Goal: Feedback & Contribution: Leave review/rating

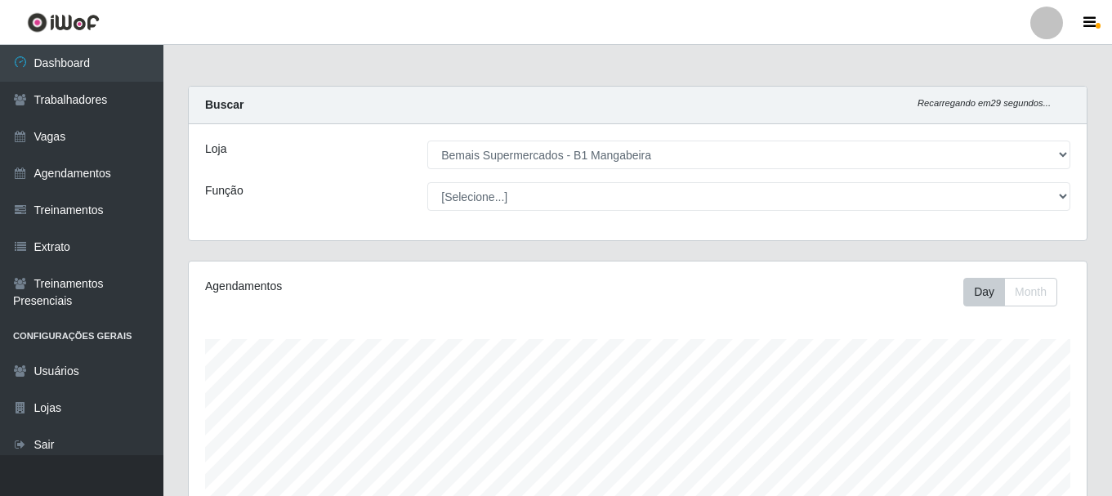
select select "403"
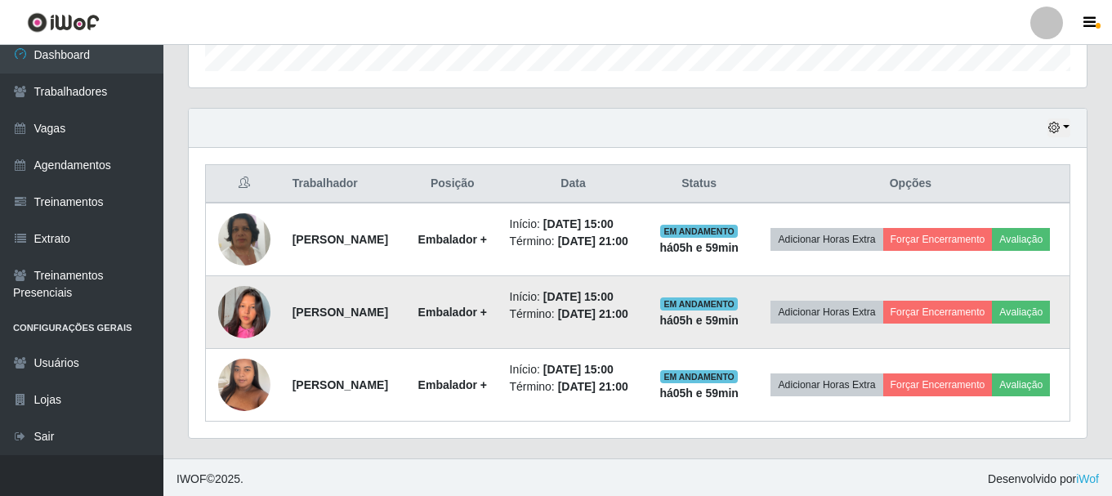
scroll to position [553, 0]
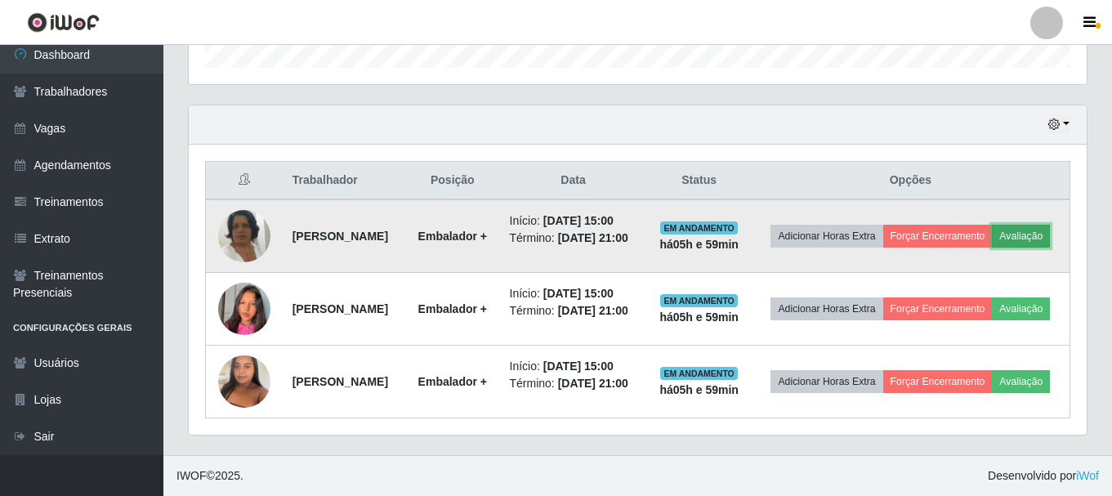
click at [992, 225] on button "Avaliação" at bounding box center [1021, 236] width 58 height 23
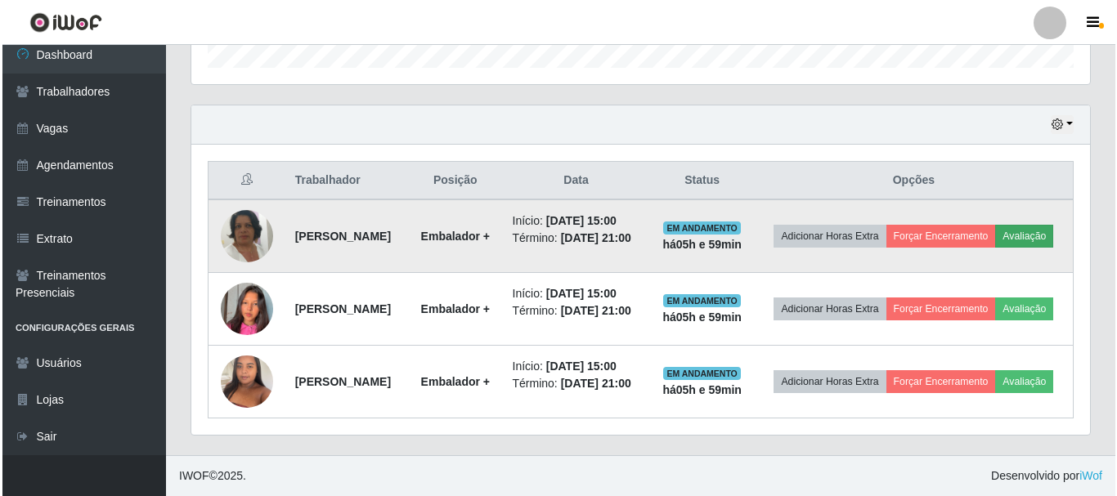
scroll to position [339, 890]
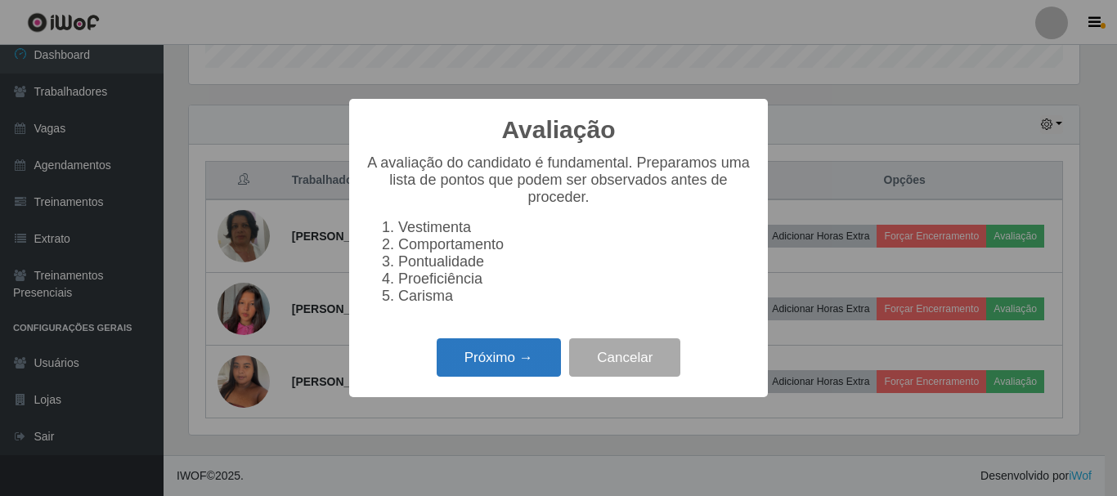
click at [523, 377] on button "Próximo →" at bounding box center [498, 357] width 124 height 38
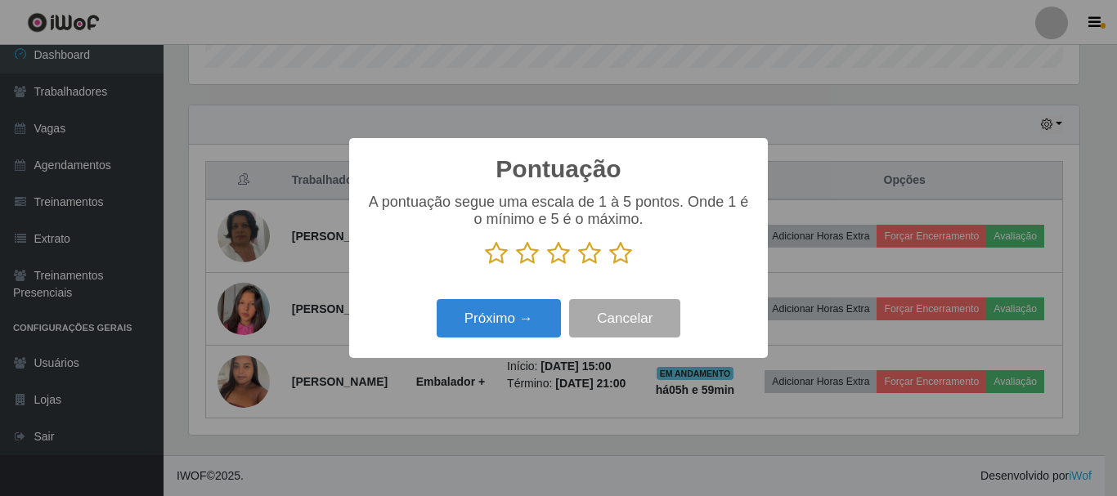
click at [618, 256] on icon at bounding box center [620, 253] width 23 height 25
click at [609, 266] on input "radio" at bounding box center [609, 266] width 0 height 0
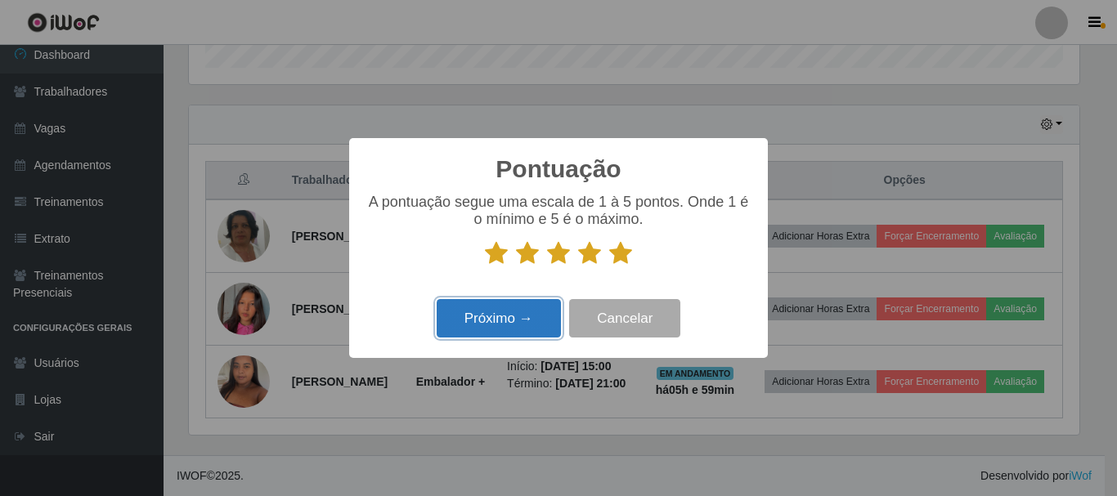
click at [525, 322] on button "Próximo →" at bounding box center [498, 318] width 124 height 38
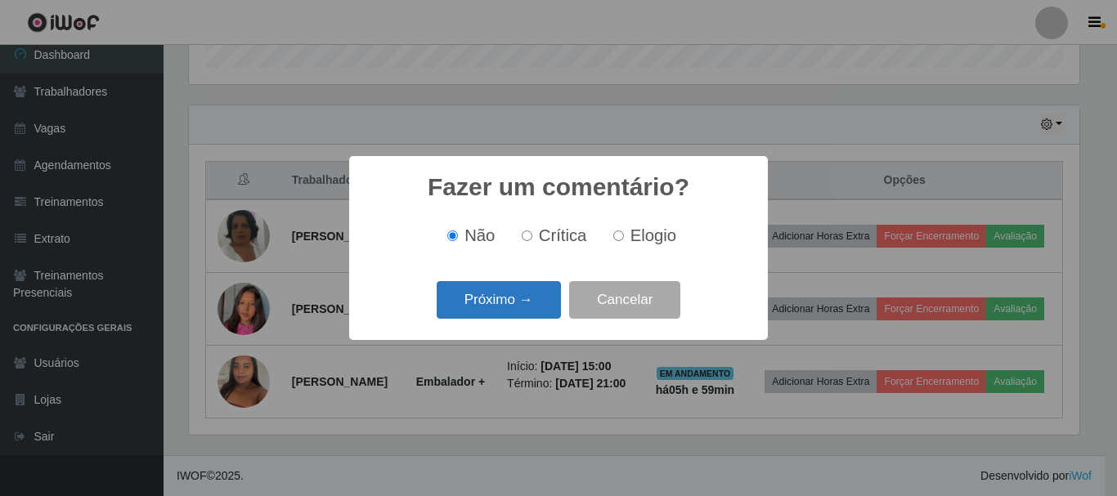
click at [518, 303] on button "Próximo →" at bounding box center [498, 300] width 124 height 38
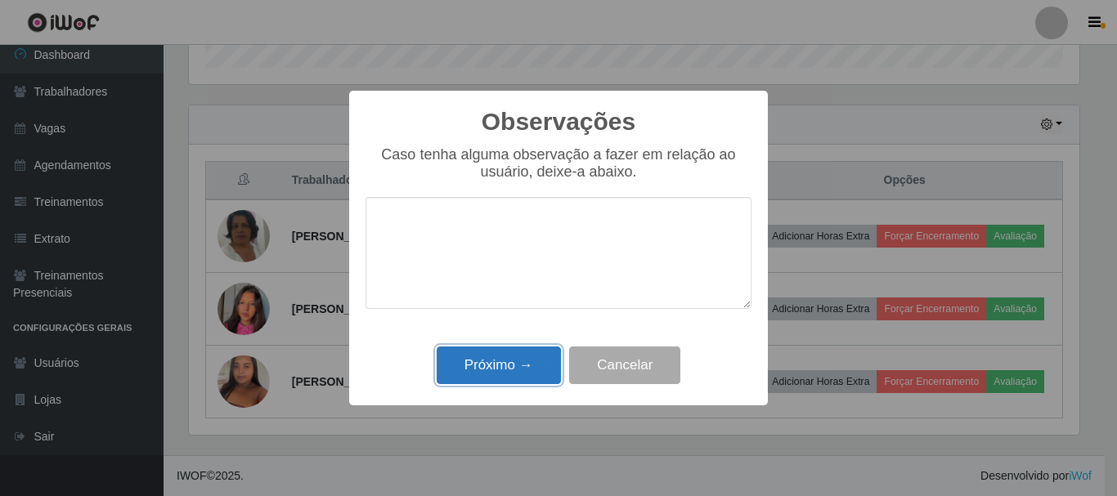
click at [506, 374] on button "Próximo →" at bounding box center [498, 366] width 124 height 38
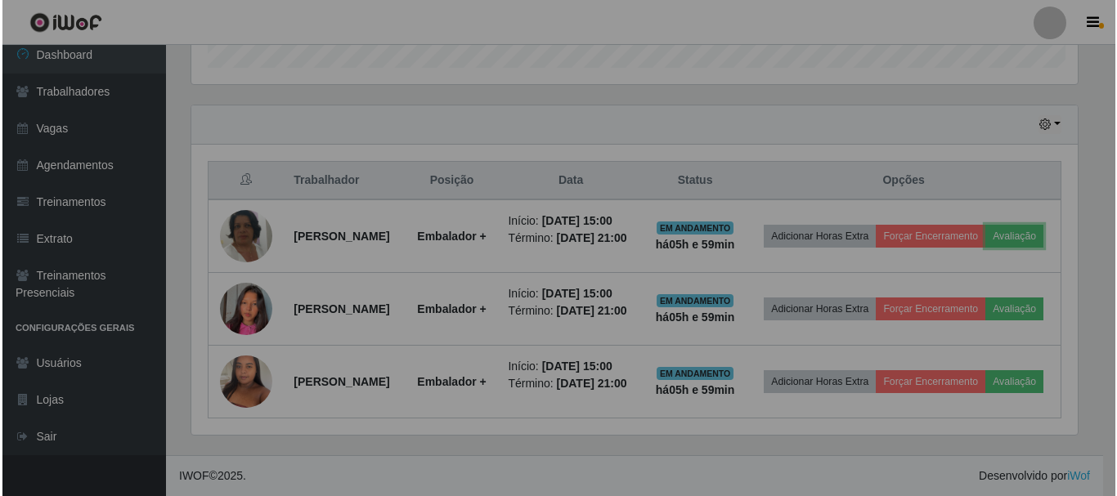
scroll to position [339, 898]
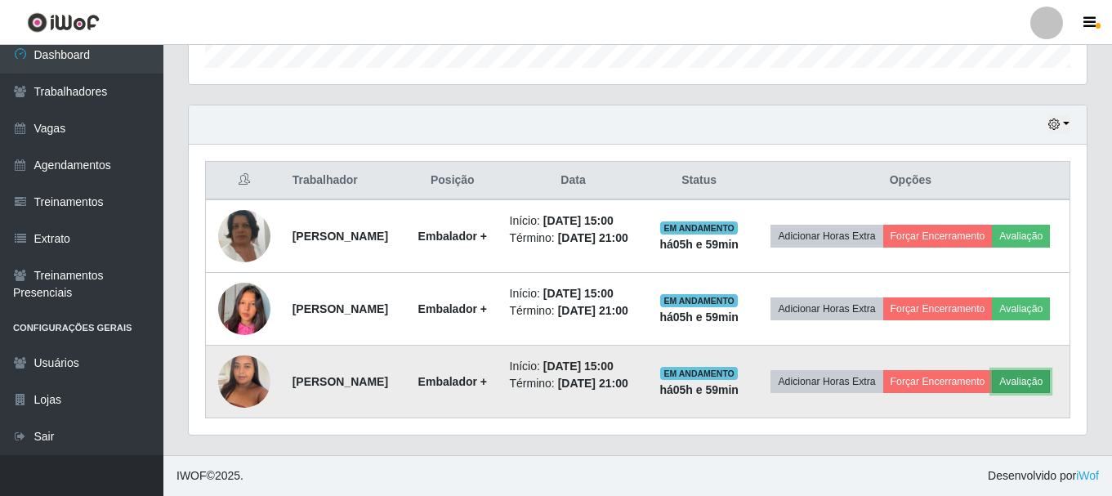
click at [992, 393] on button "Avaliação" at bounding box center [1021, 381] width 58 height 23
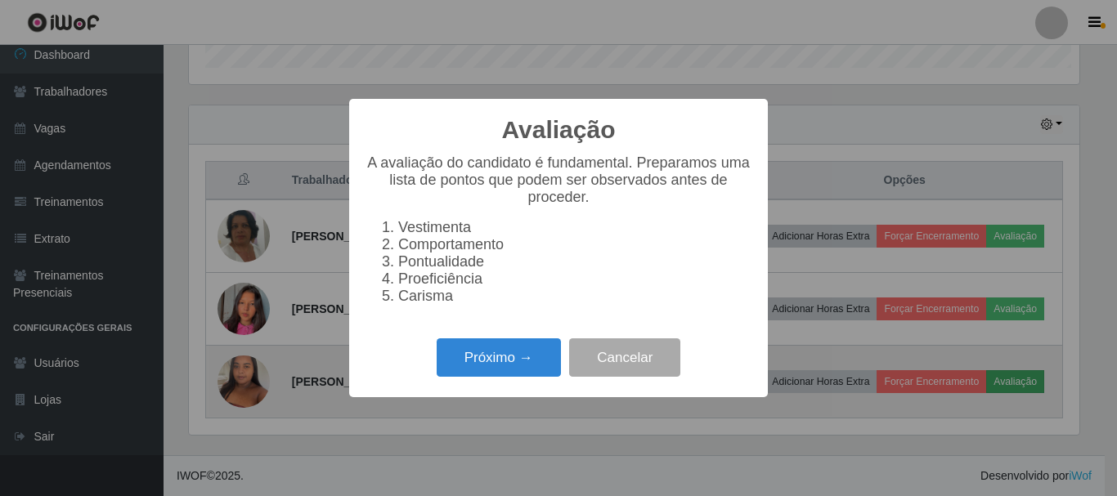
scroll to position [339, 890]
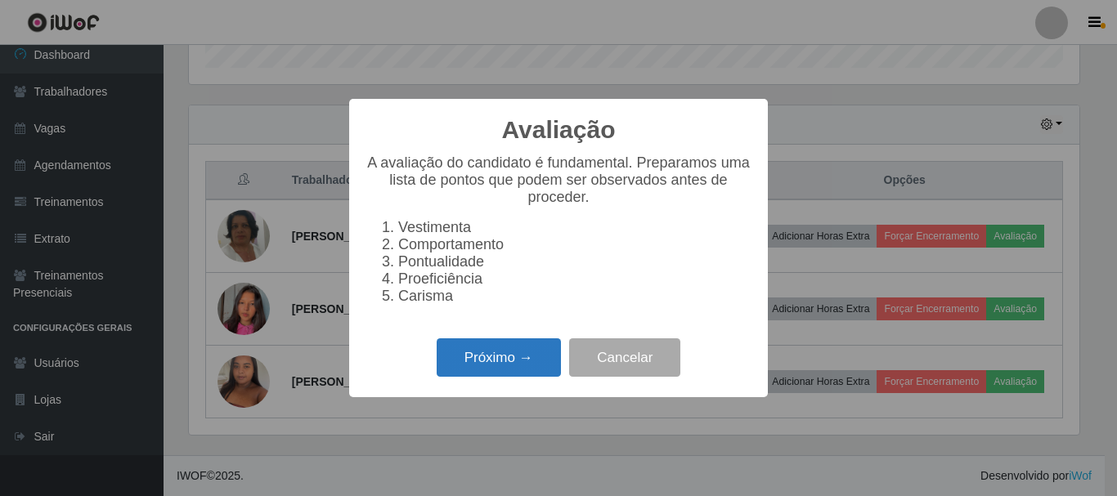
click at [501, 369] on button "Próximo →" at bounding box center [498, 357] width 124 height 38
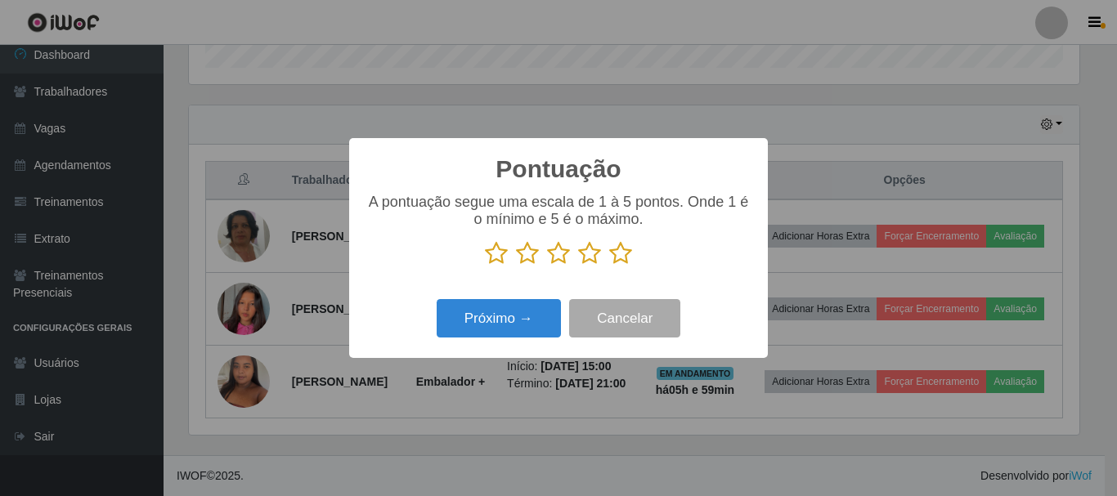
scroll to position [817011, 816461]
click at [615, 253] on icon at bounding box center [620, 253] width 23 height 25
click at [609, 266] on input "radio" at bounding box center [609, 266] width 0 height 0
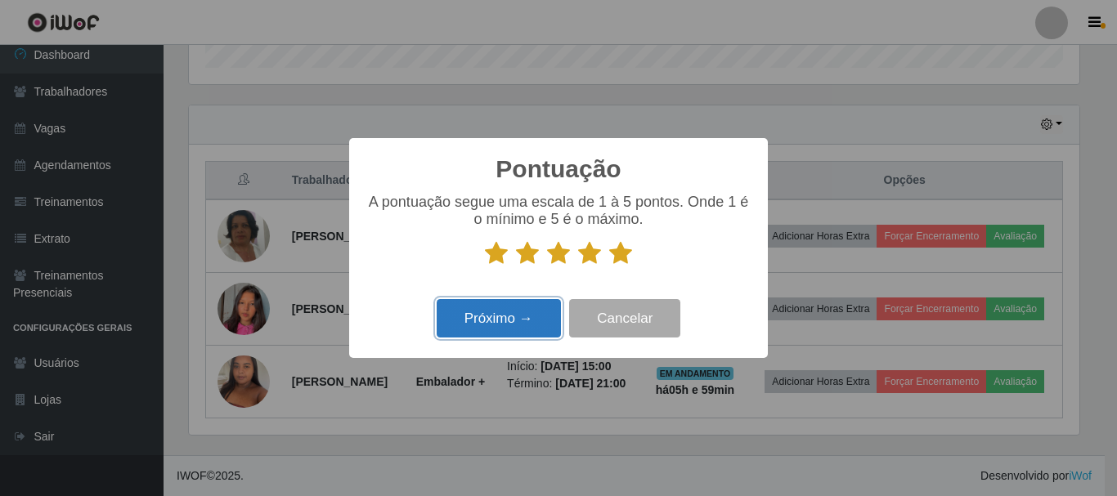
click at [526, 335] on button "Próximo →" at bounding box center [498, 318] width 124 height 38
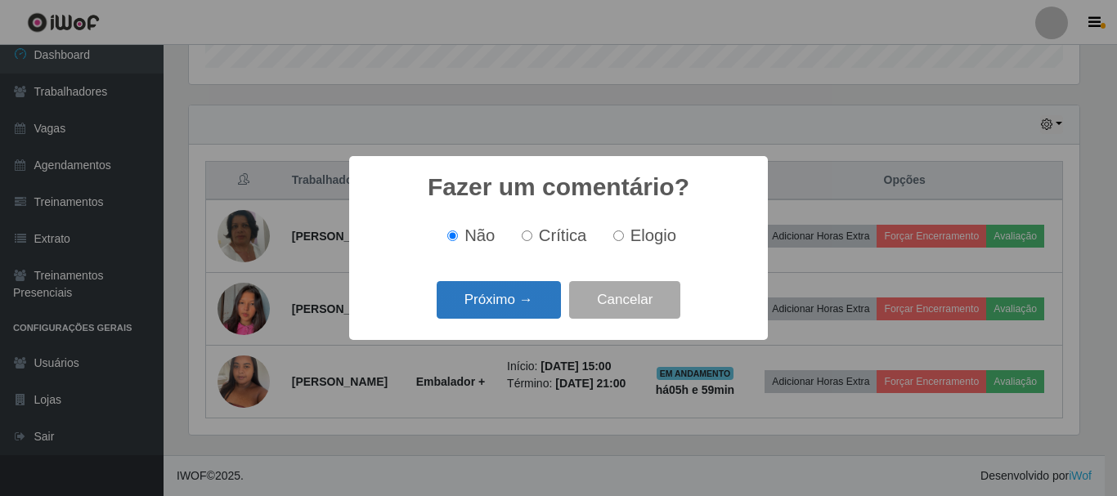
click at [531, 315] on button "Próximo →" at bounding box center [498, 300] width 124 height 38
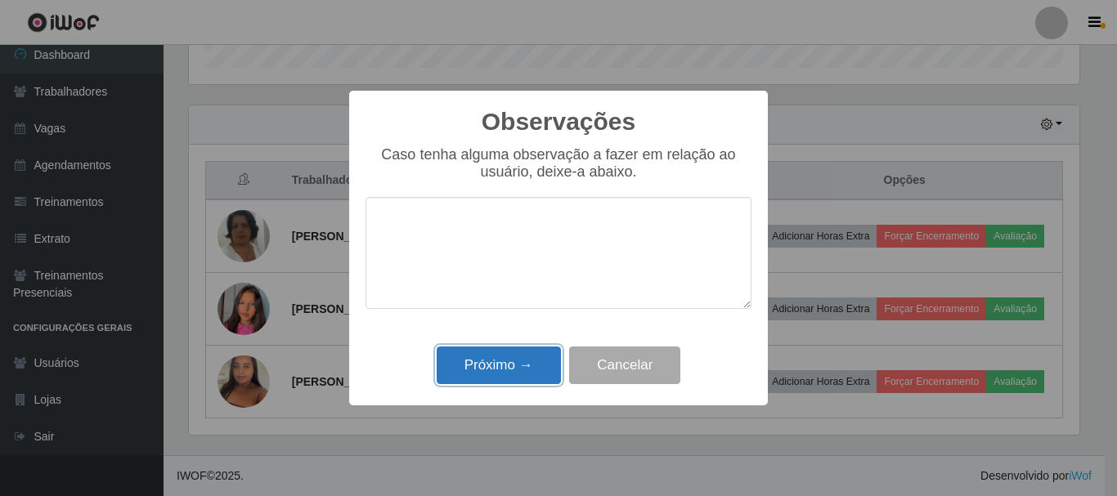
click at [539, 372] on button "Próximo →" at bounding box center [498, 366] width 124 height 38
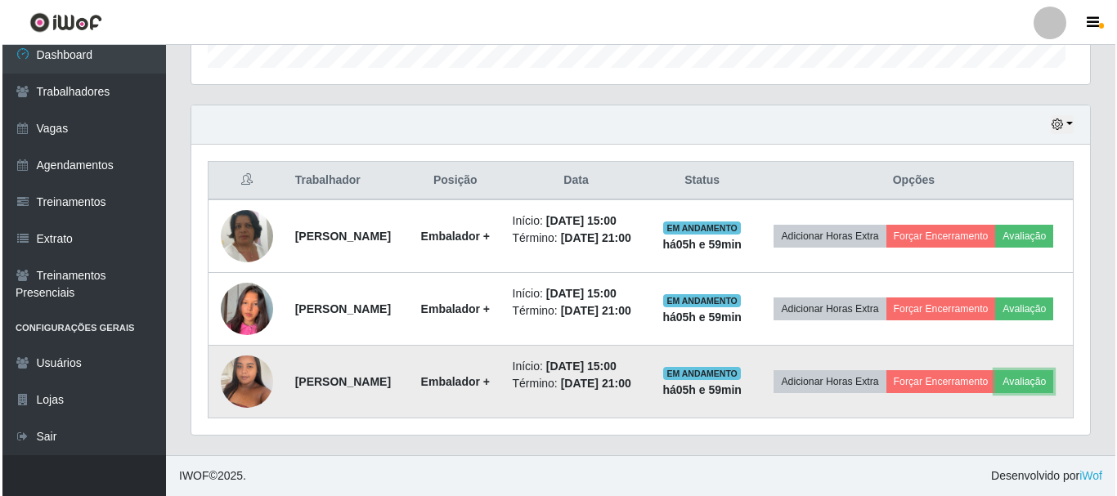
scroll to position [339, 898]
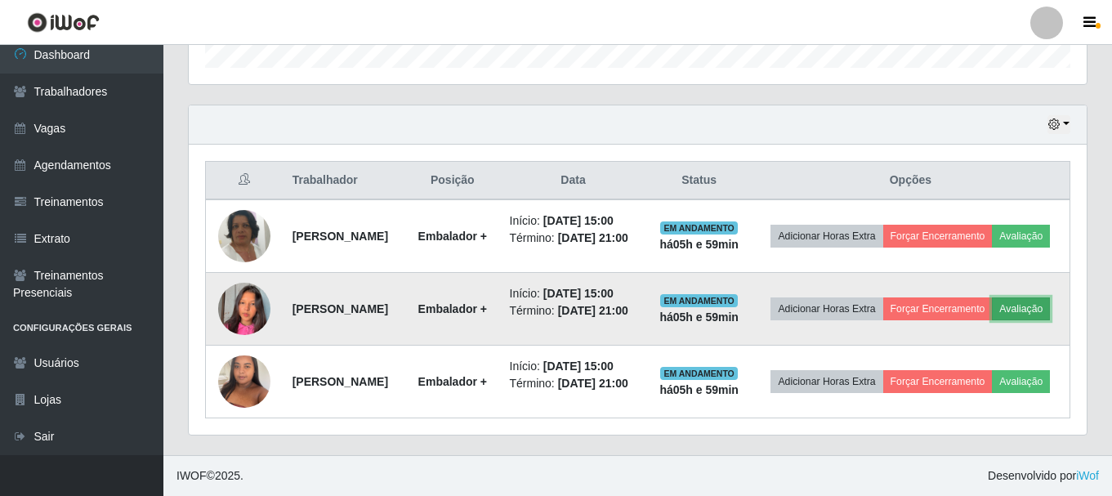
click at [992, 307] on button "Avaliação" at bounding box center [1021, 309] width 58 height 23
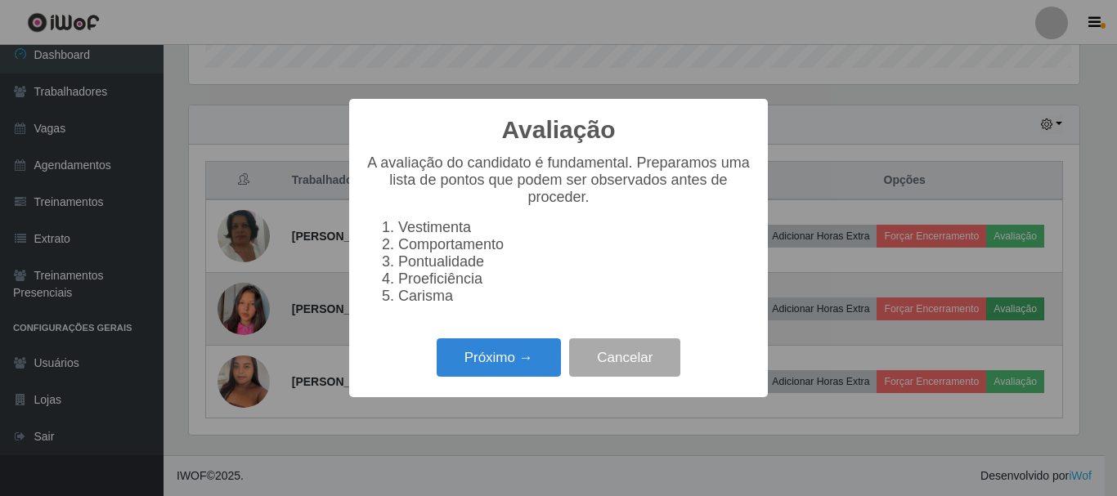
scroll to position [339, 890]
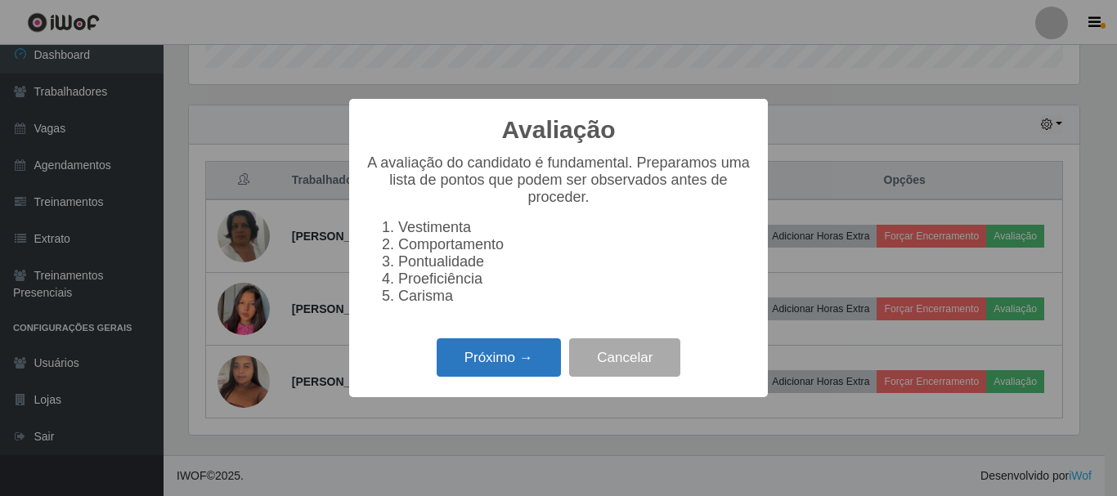
click at [475, 372] on button "Próximo →" at bounding box center [498, 357] width 124 height 38
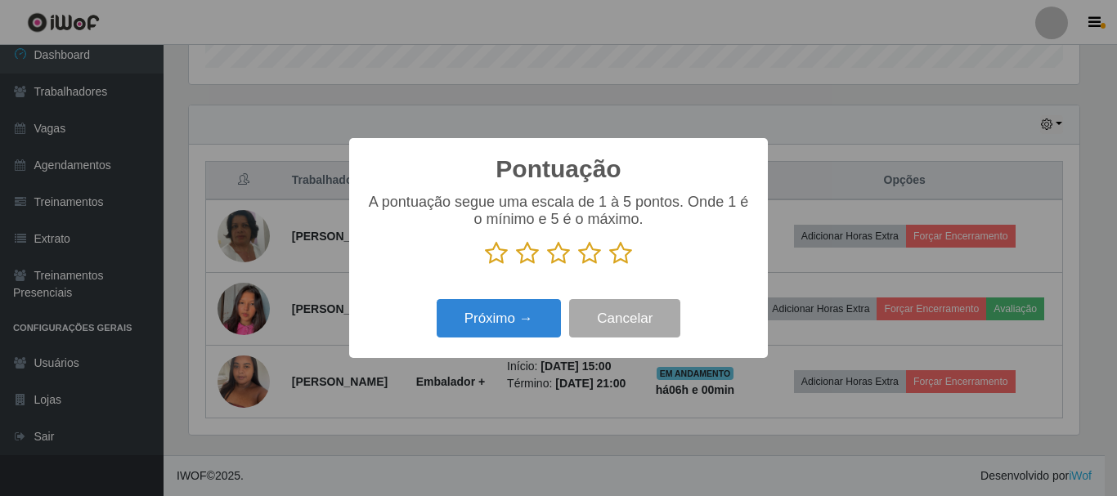
scroll to position [817011, 816461]
click at [616, 251] on icon at bounding box center [620, 253] width 23 height 25
click at [609, 266] on input "radio" at bounding box center [609, 266] width 0 height 0
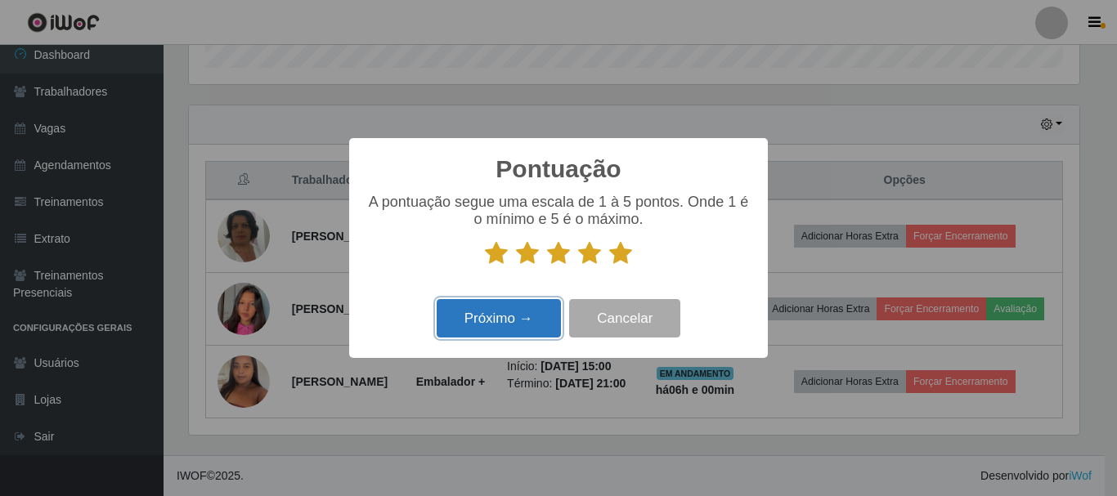
click at [527, 323] on button "Próximo →" at bounding box center [498, 318] width 124 height 38
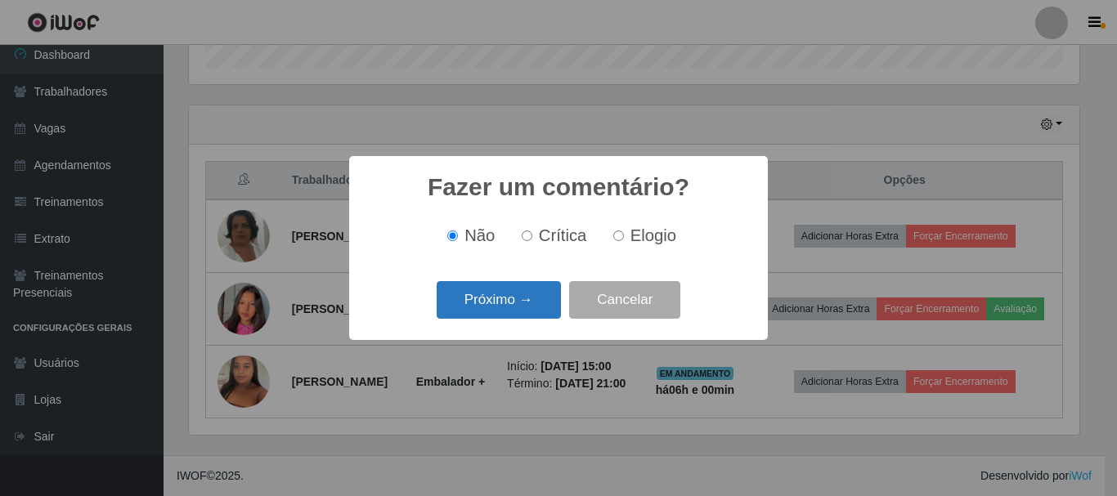
click at [521, 298] on button "Próximo →" at bounding box center [498, 300] width 124 height 38
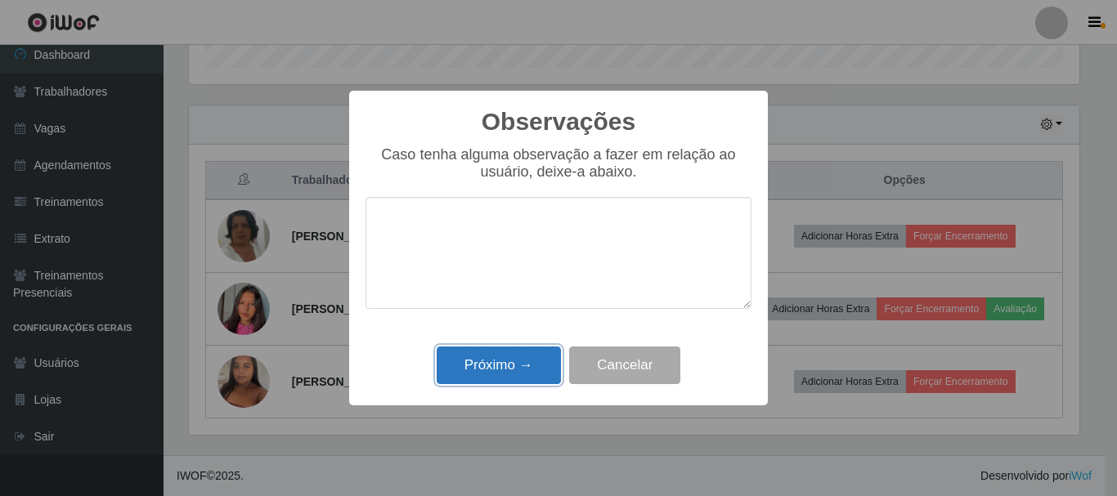
click at [494, 369] on button "Próximo →" at bounding box center [498, 366] width 124 height 38
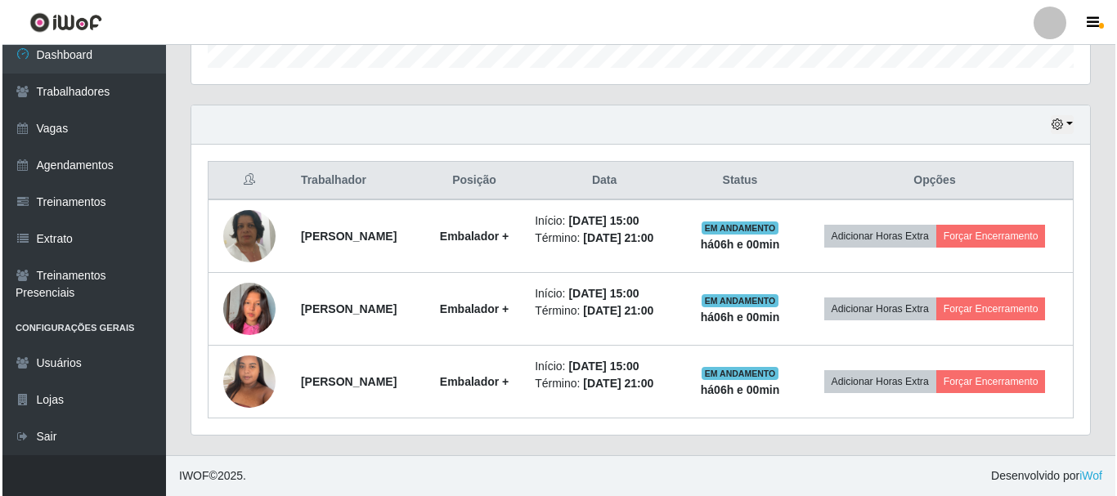
scroll to position [517, 0]
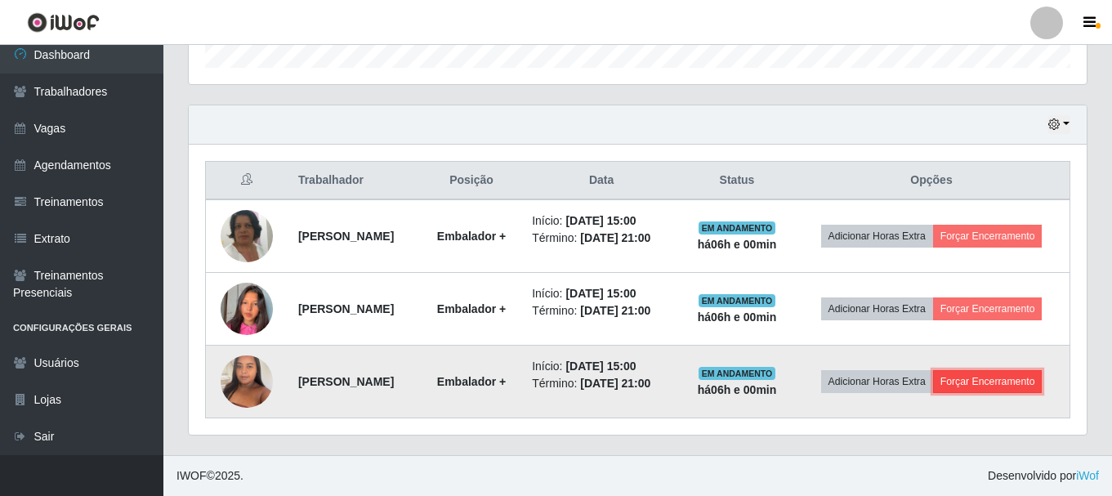
click at [987, 385] on button "Forçar Encerramento" at bounding box center [988, 381] width 110 height 23
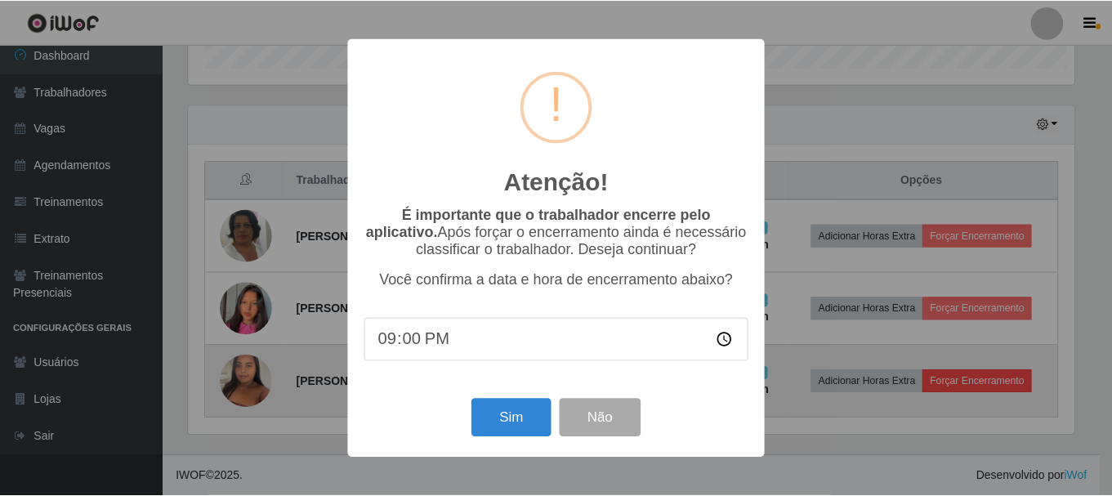
scroll to position [339, 890]
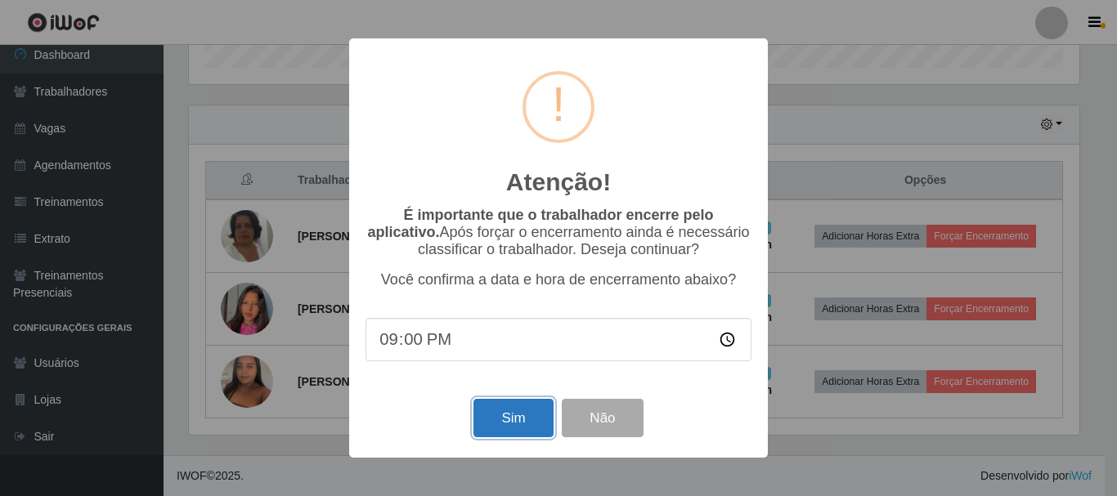
click at [513, 419] on button "Sim" at bounding box center [512, 418] width 79 height 38
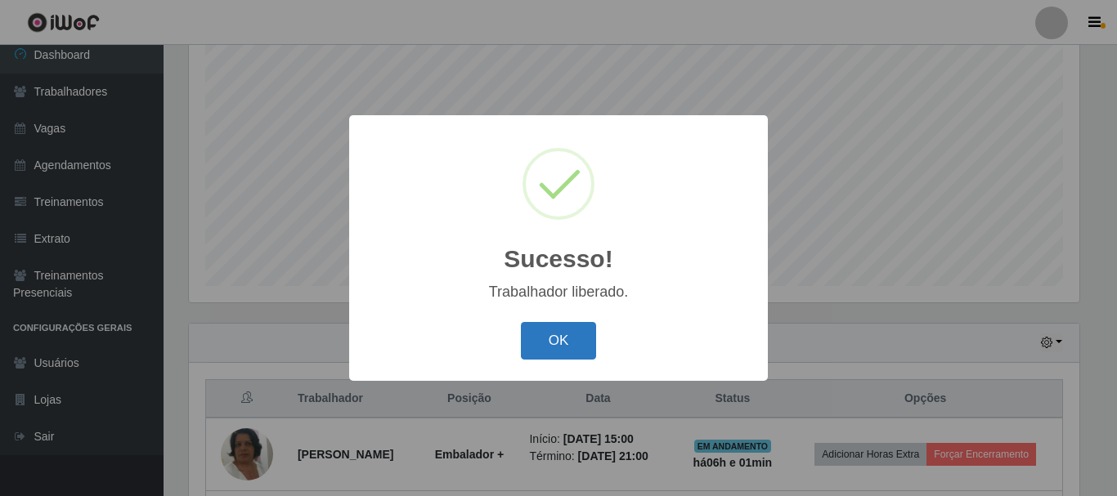
click at [566, 339] on button "OK" at bounding box center [559, 341] width 76 height 38
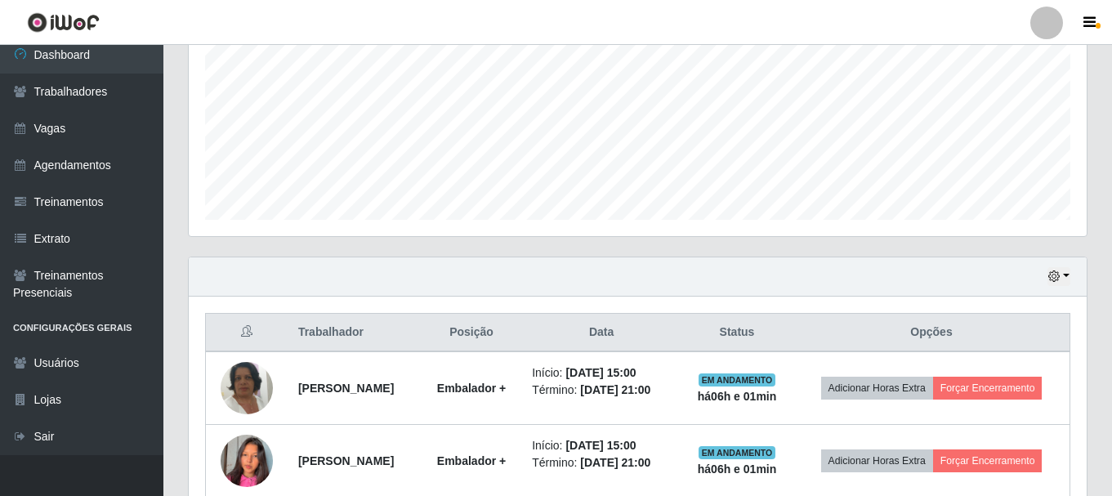
scroll to position [444, 0]
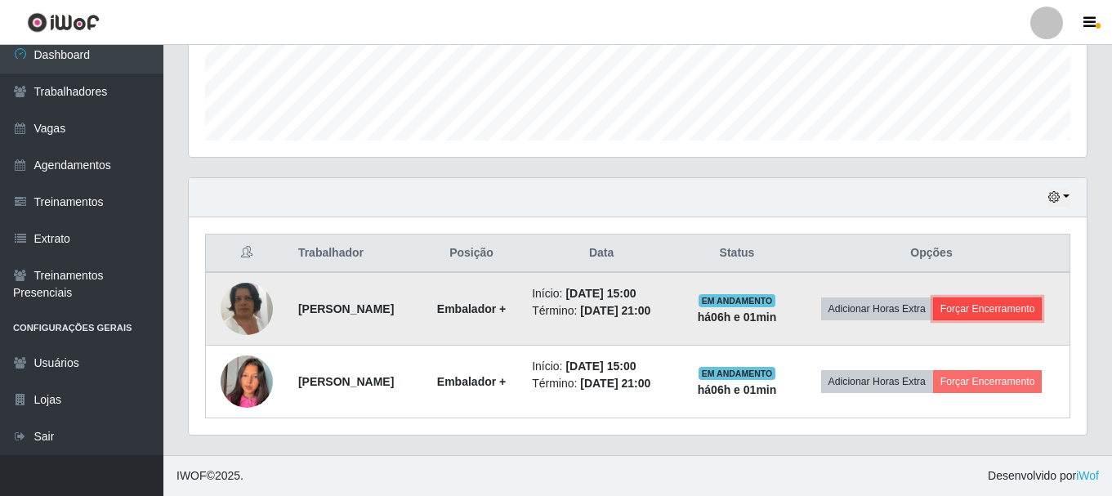
click at [982, 310] on button "Forçar Encerramento" at bounding box center [988, 309] width 110 height 23
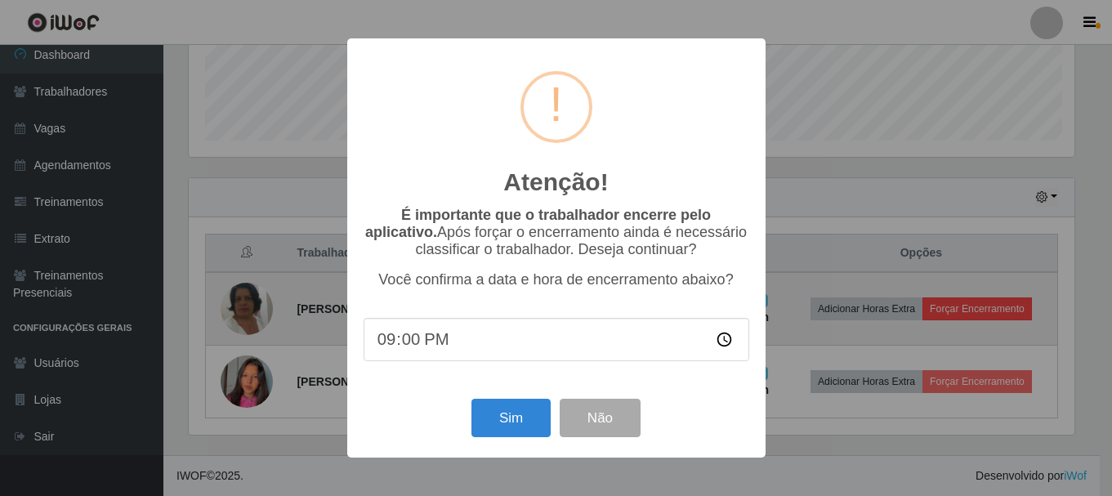
scroll to position [339, 890]
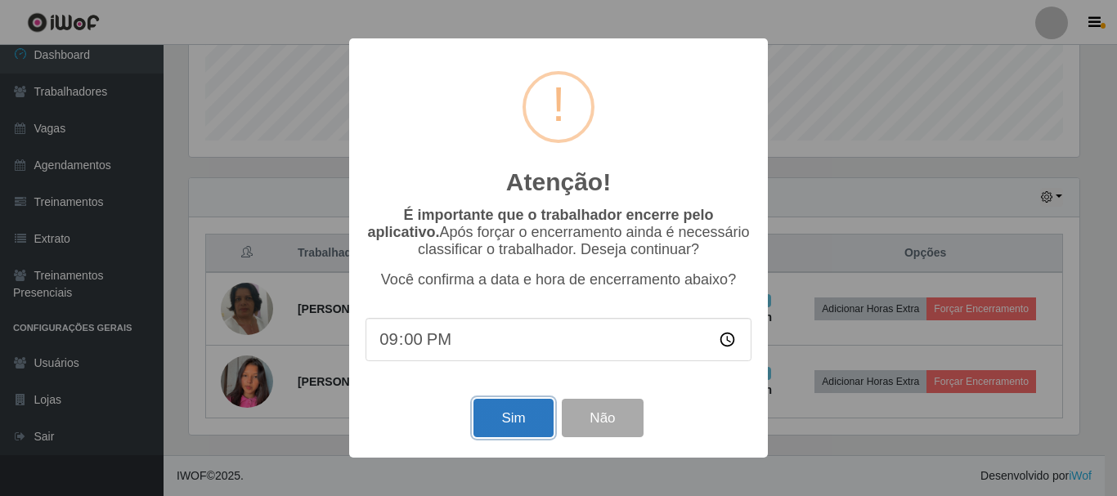
click at [499, 421] on button "Sim" at bounding box center [512, 418] width 79 height 38
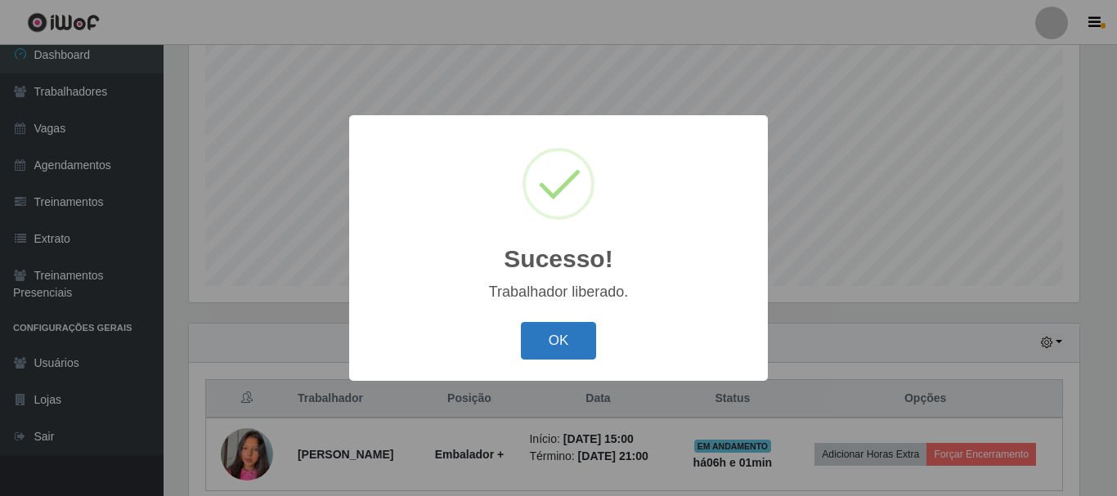
click at [548, 339] on button "OK" at bounding box center [559, 341] width 76 height 38
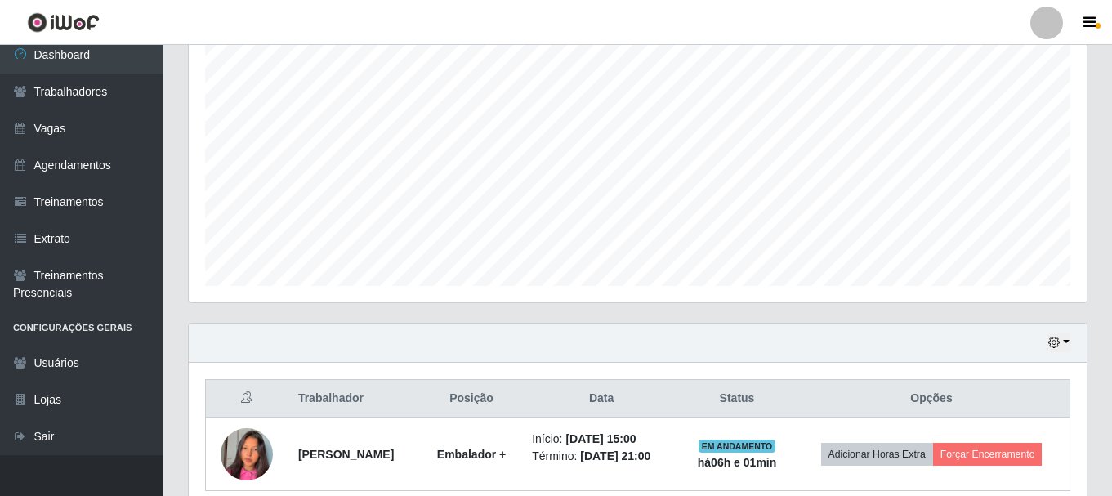
scroll to position [371, 0]
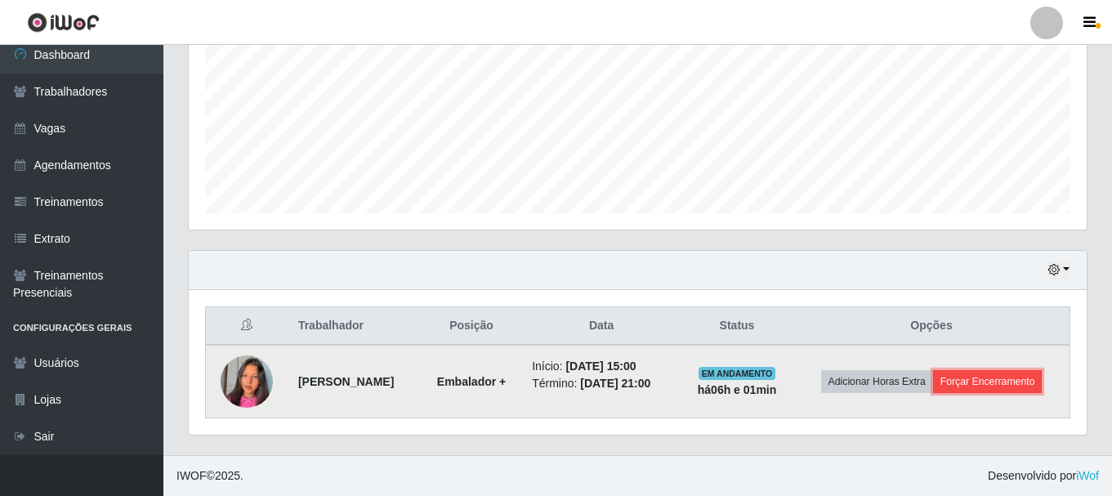
click at [978, 383] on button "Forçar Encerramento" at bounding box center [988, 381] width 110 height 23
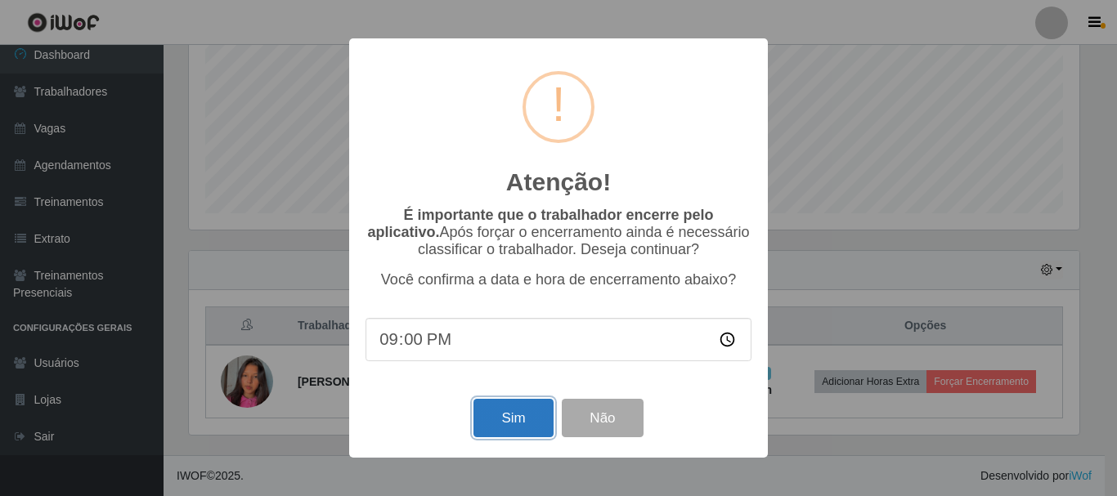
click at [490, 416] on button "Sim" at bounding box center [512, 418] width 79 height 38
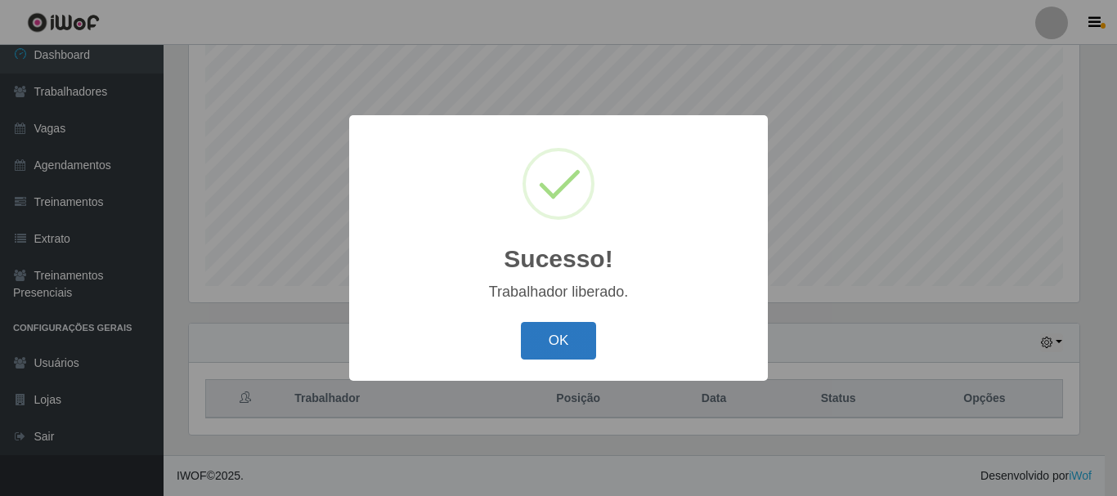
click at [554, 348] on button "OK" at bounding box center [559, 341] width 76 height 38
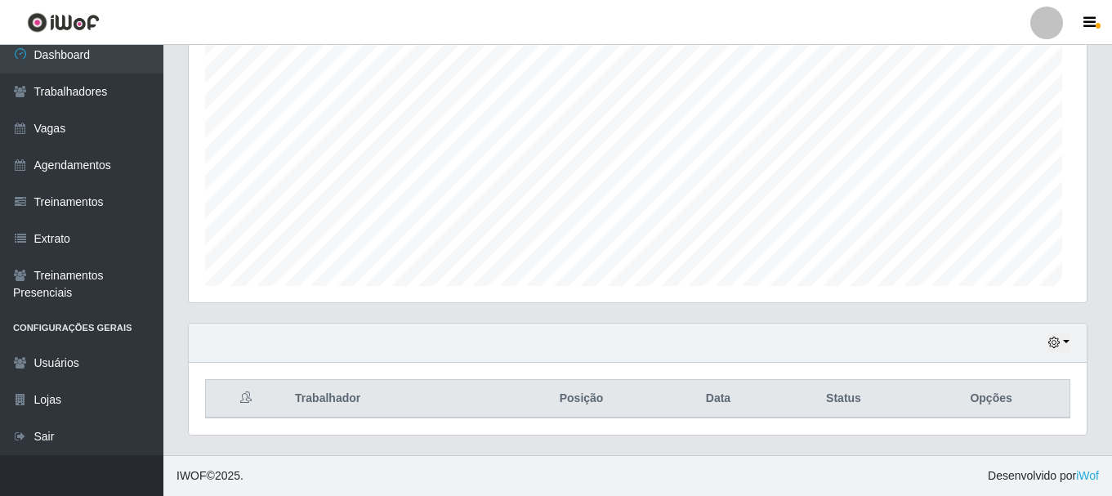
scroll to position [339, 898]
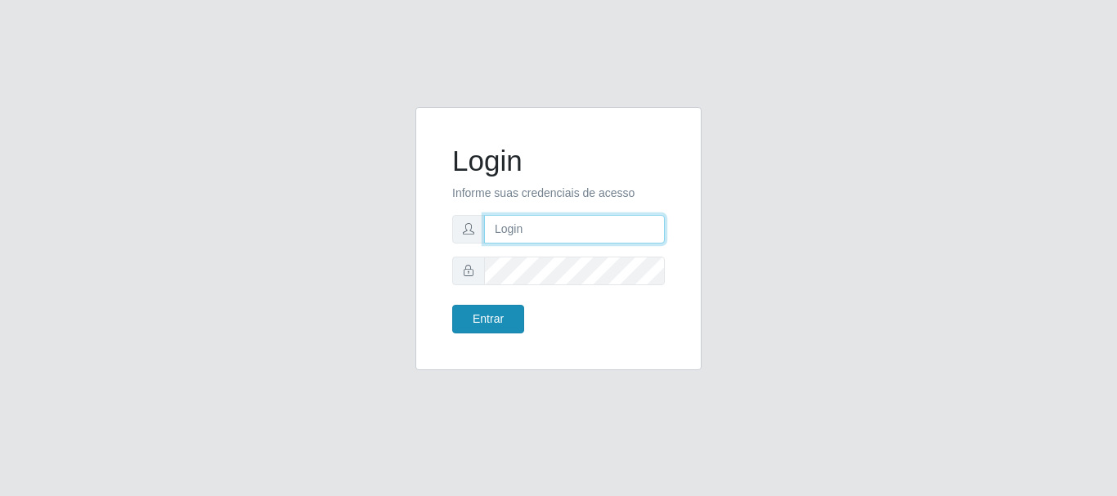
type input "caio@B1"
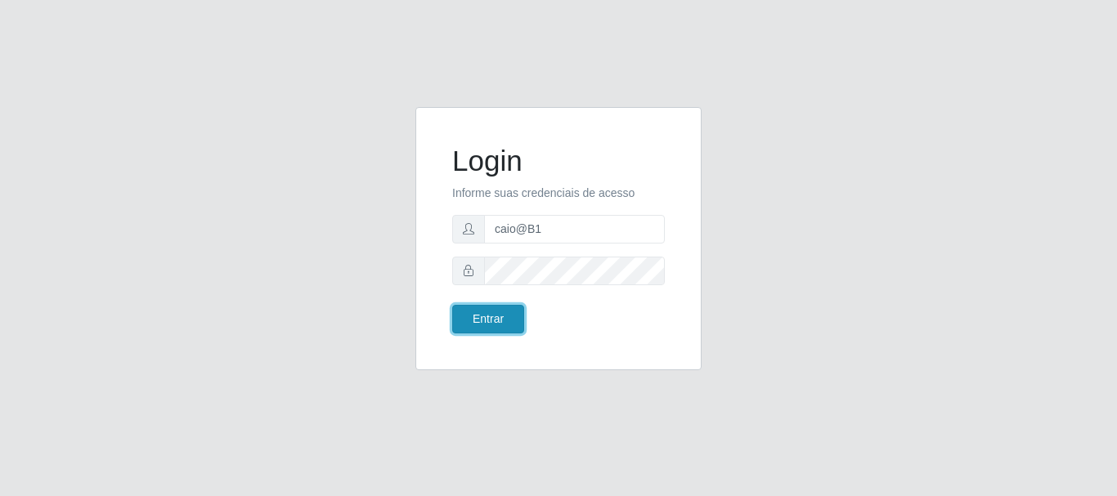
click at [483, 308] on button "Entrar" at bounding box center [488, 319] width 72 height 29
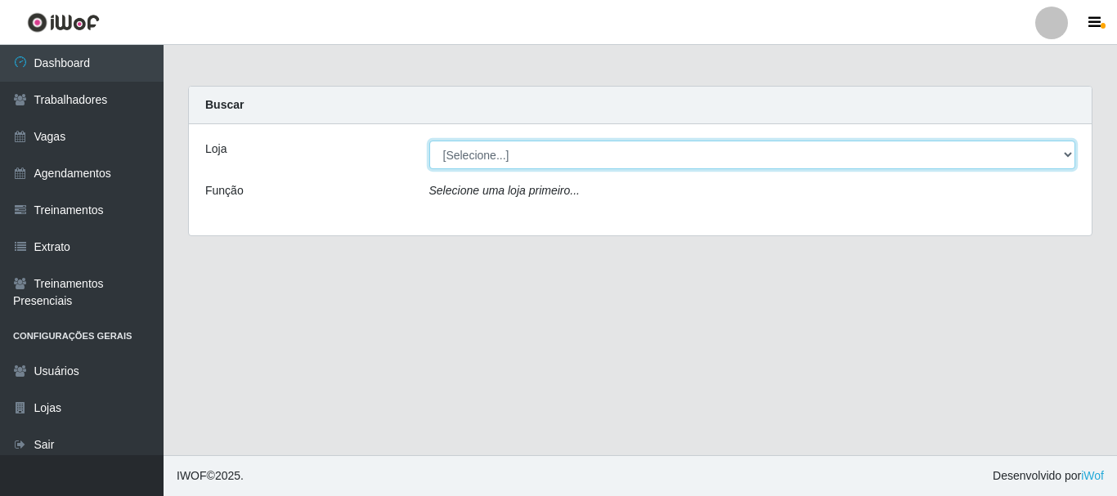
click at [522, 150] on select "[Selecione...] Bemais Supermercados - B1 [GEOGRAPHIC_DATA]" at bounding box center [752, 155] width 647 height 29
select select "403"
click at [429, 141] on select "[Selecione...] Bemais Supermercados - B1 [GEOGRAPHIC_DATA]" at bounding box center [752, 155] width 647 height 29
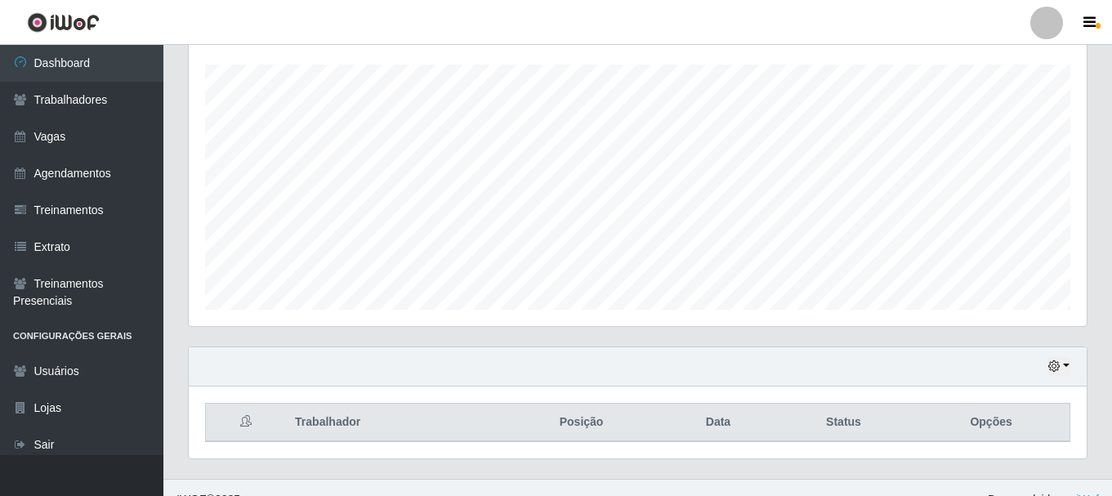
scroll to position [298, 0]
